Goal: Book appointment/travel/reservation

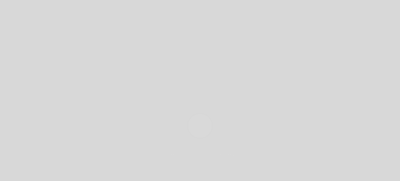
select select "es"
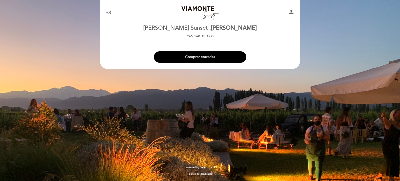
click at [197, 60] on button "Comprar entradas" at bounding box center [200, 56] width 92 height 11
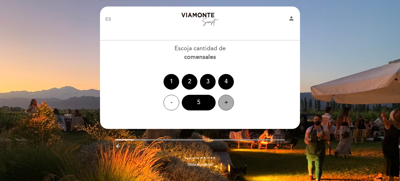
click at [226, 108] on div "+" at bounding box center [226, 103] width 16 height 16
click at [227, 108] on div "+" at bounding box center [226, 103] width 16 height 16
click at [198, 105] on div "9" at bounding box center [199, 103] width 34 height 16
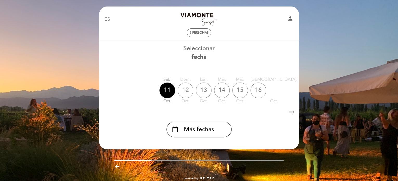
click at [292, 113] on icon "arrow_right_alt" at bounding box center [292, 111] width 8 height 11
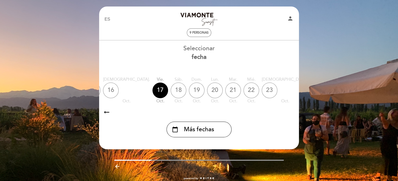
scroll to position [0, 152]
click at [344, 95] on div "calendar_today" at bounding box center [352, 91] width 16 height 16
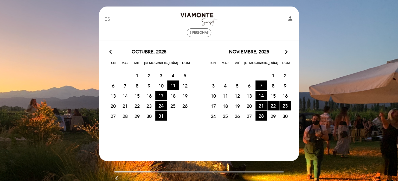
click at [273, 116] on span "29" at bounding box center [273, 116] width 11 height 10
click at [201, 34] on span "9 personas" at bounding box center [199, 33] width 19 height 4
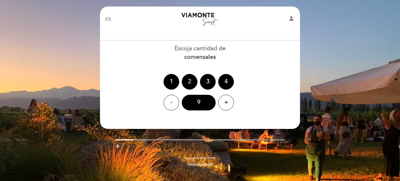
click at [192, 82] on div "2" at bounding box center [190, 82] width 16 height 16
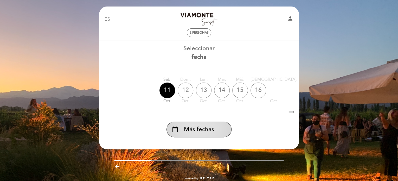
click at [225, 133] on div "calendar_today Más fechas" at bounding box center [199, 130] width 65 height 16
